Goal: Transaction & Acquisition: Book appointment/travel/reservation

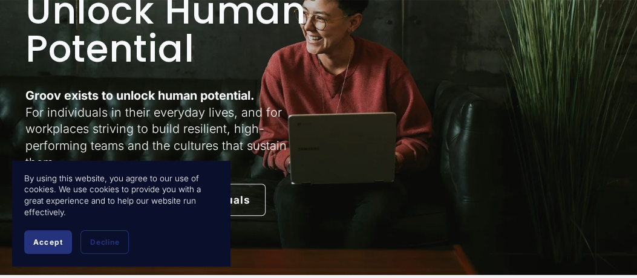
click at [56, 244] on span "Accept" at bounding box center [48, 242] width 30 height 9
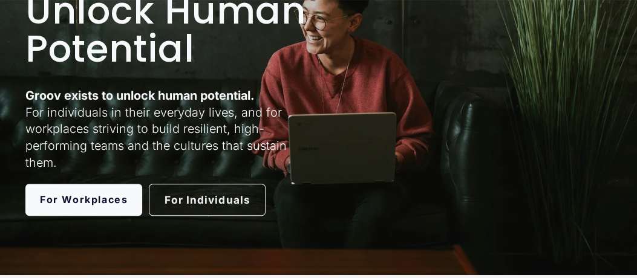
click at [220, 209] on link "For Individuals" at bounding box center [207, 200] width 117 height 32
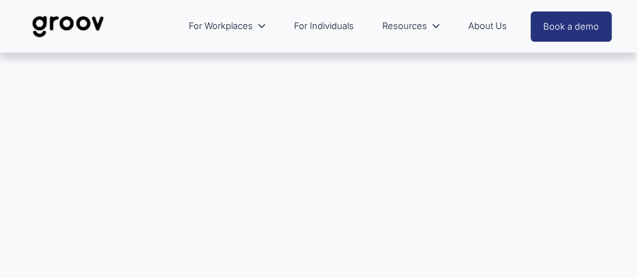
click at [342, 25] on link "For Individuals" at bounding box center [324, 26] width 72 height 28
click at [572, 28] on link "Book a demo" at bounding box center [570, 26] width 81 height 30
